Goal: Find specific page/section: Find specific page/section

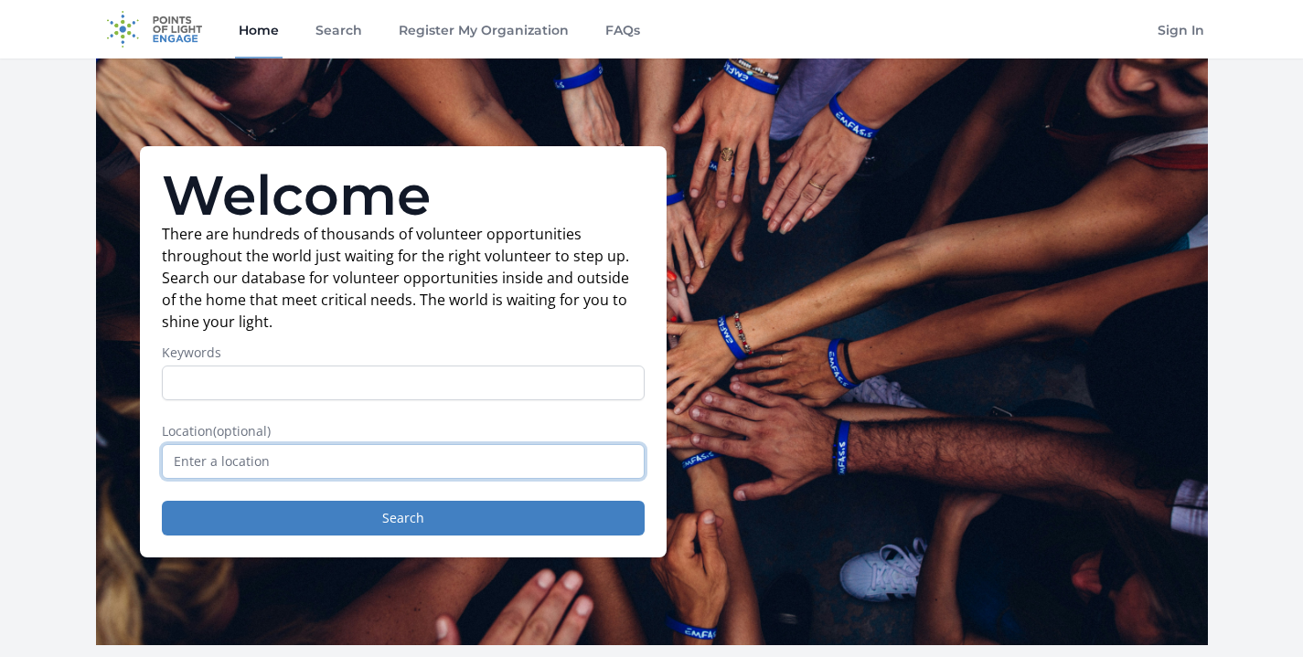
click at [423, 456] on input "text" at bounding box center [403, 461] width 483 height 35
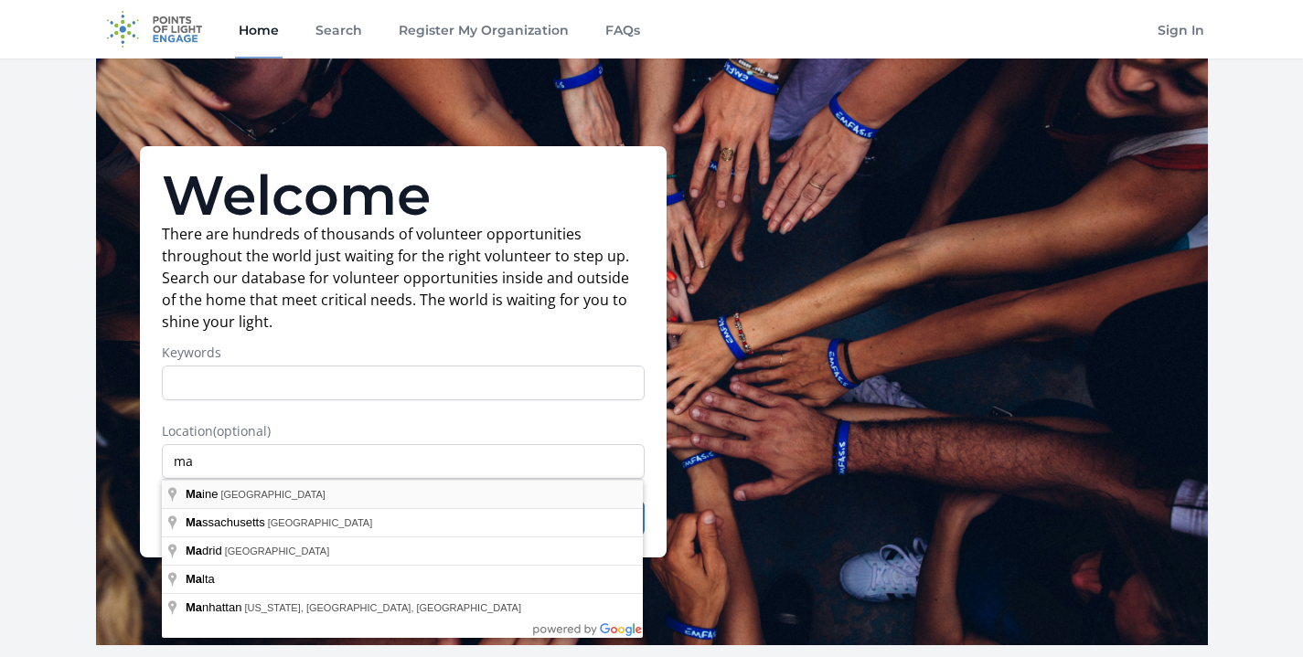
type input "[US_STATE], [GEOGRAPHIC_DATA]"
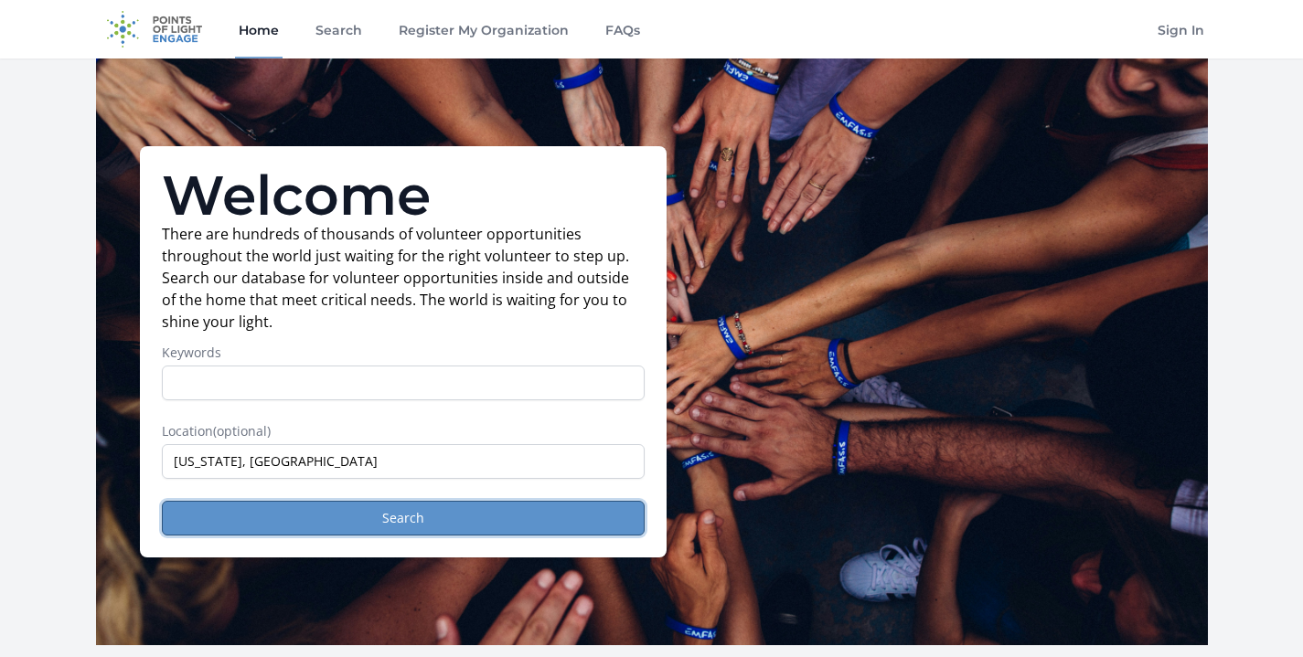
click at [388, 518] on button "Search" at bounding box center [403, 518] width 483 height 35
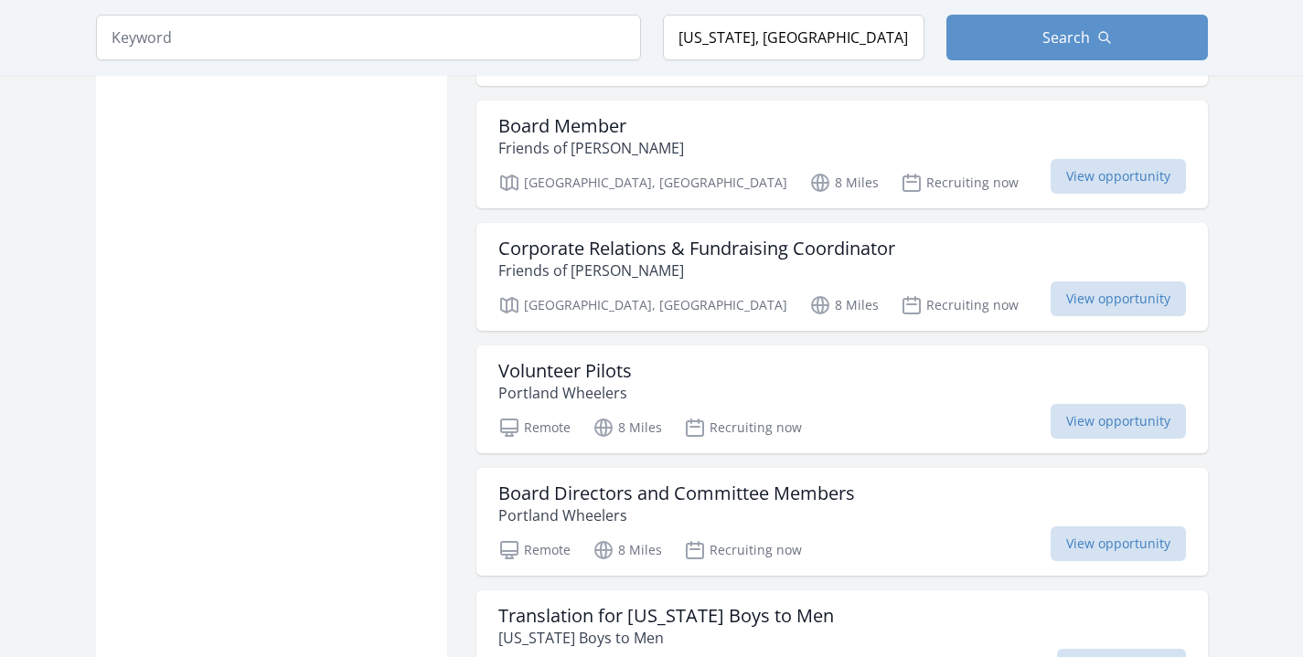
scroll to position [1295, 0]
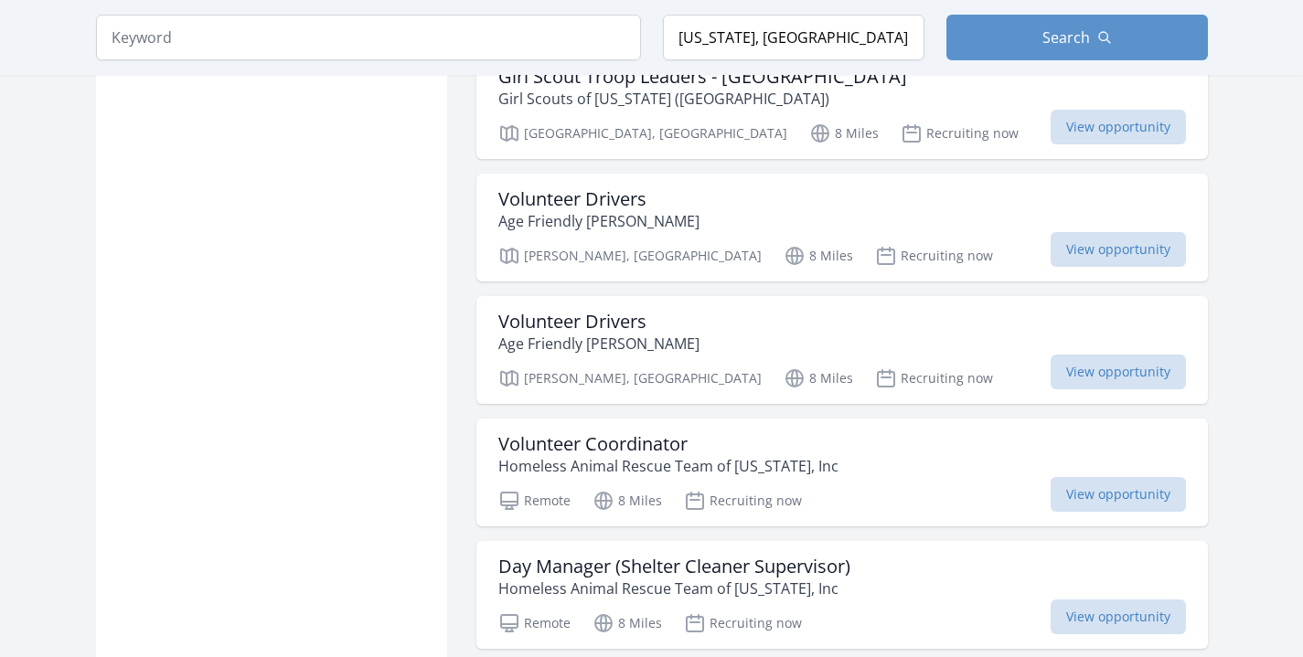
scroll to position [3499, 0]
